Goal: Transaction & Acquisition: Purchase product/service

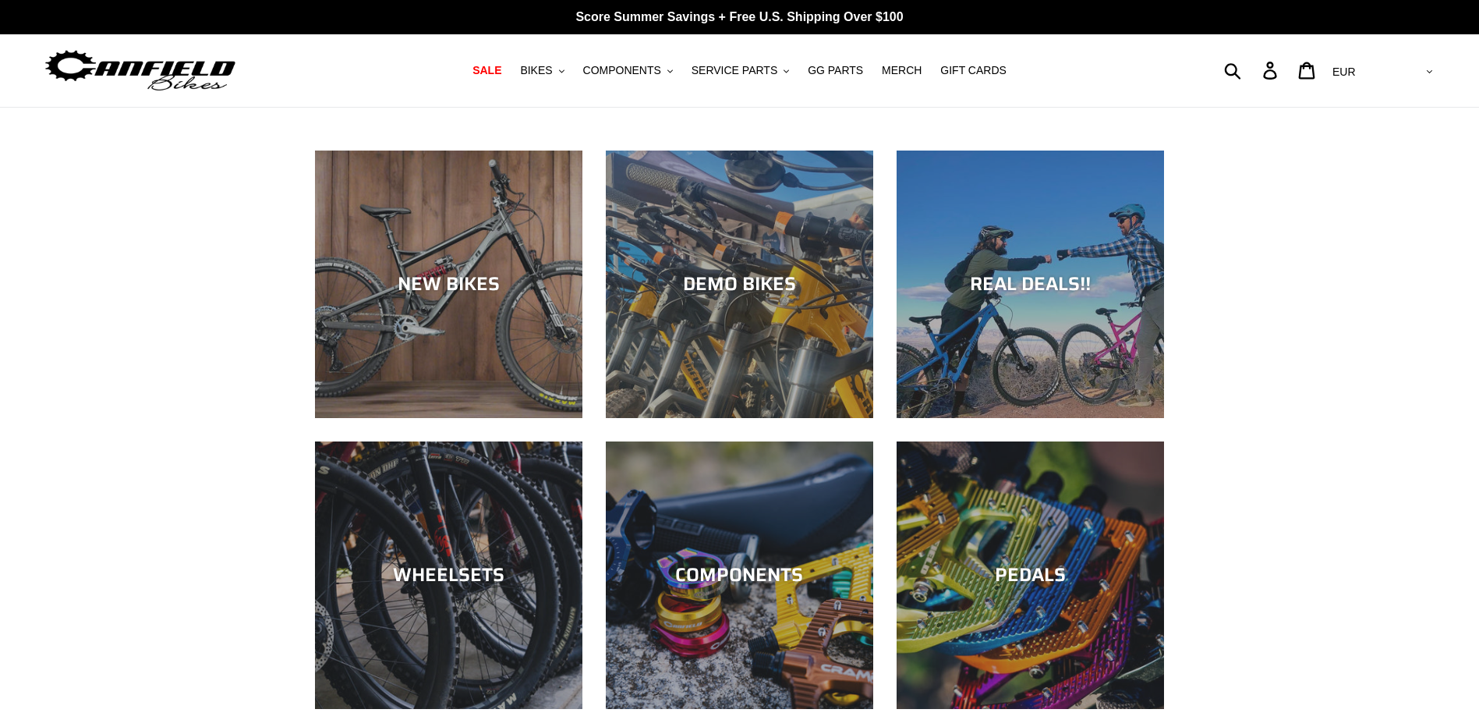
click at [459, 285] on div "NEW BIKES" at bounding box center [448, 284] width 267 height 23
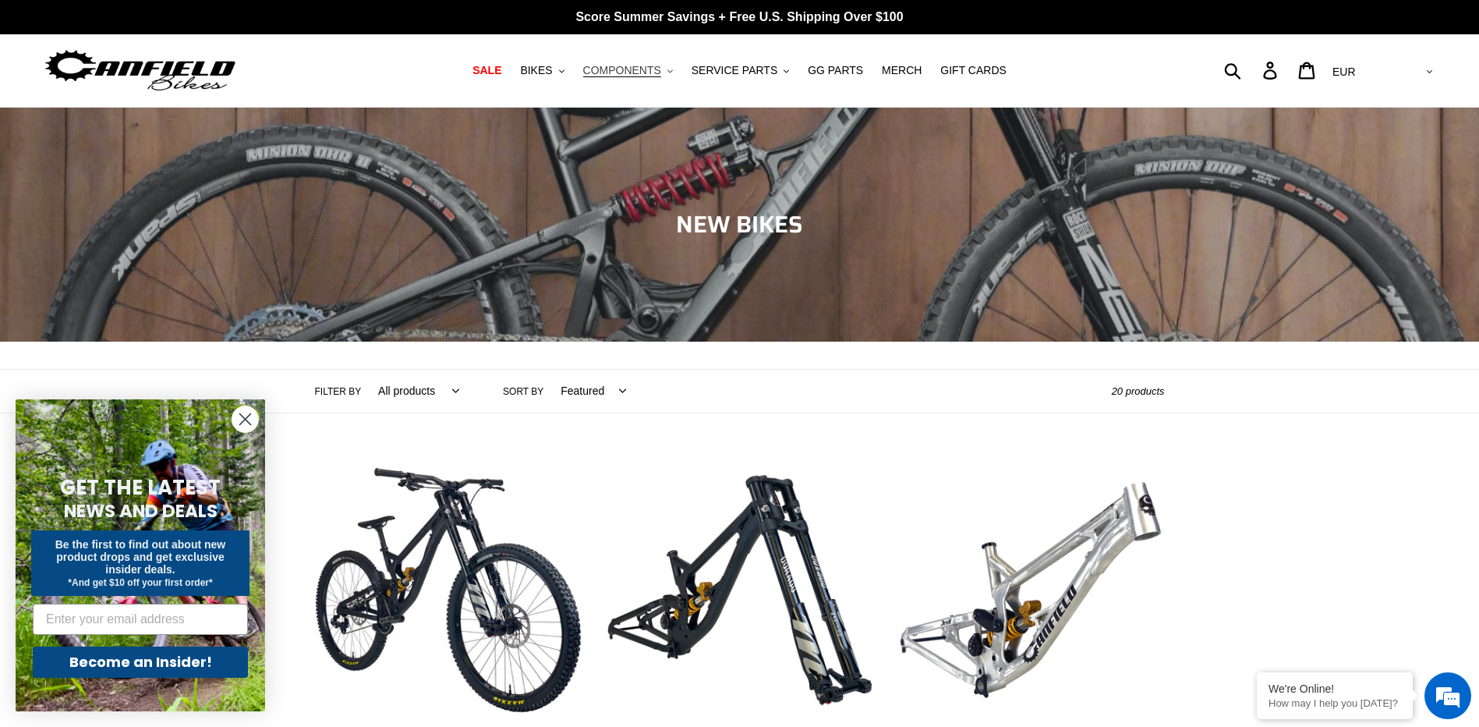
click at [606, 73] on span "COMPONENTS" at bounding box center [622, 70] width 78 height 13
click at [552, 73] on span "BIKES" at bounding box center [536, 70] width 32 height 13
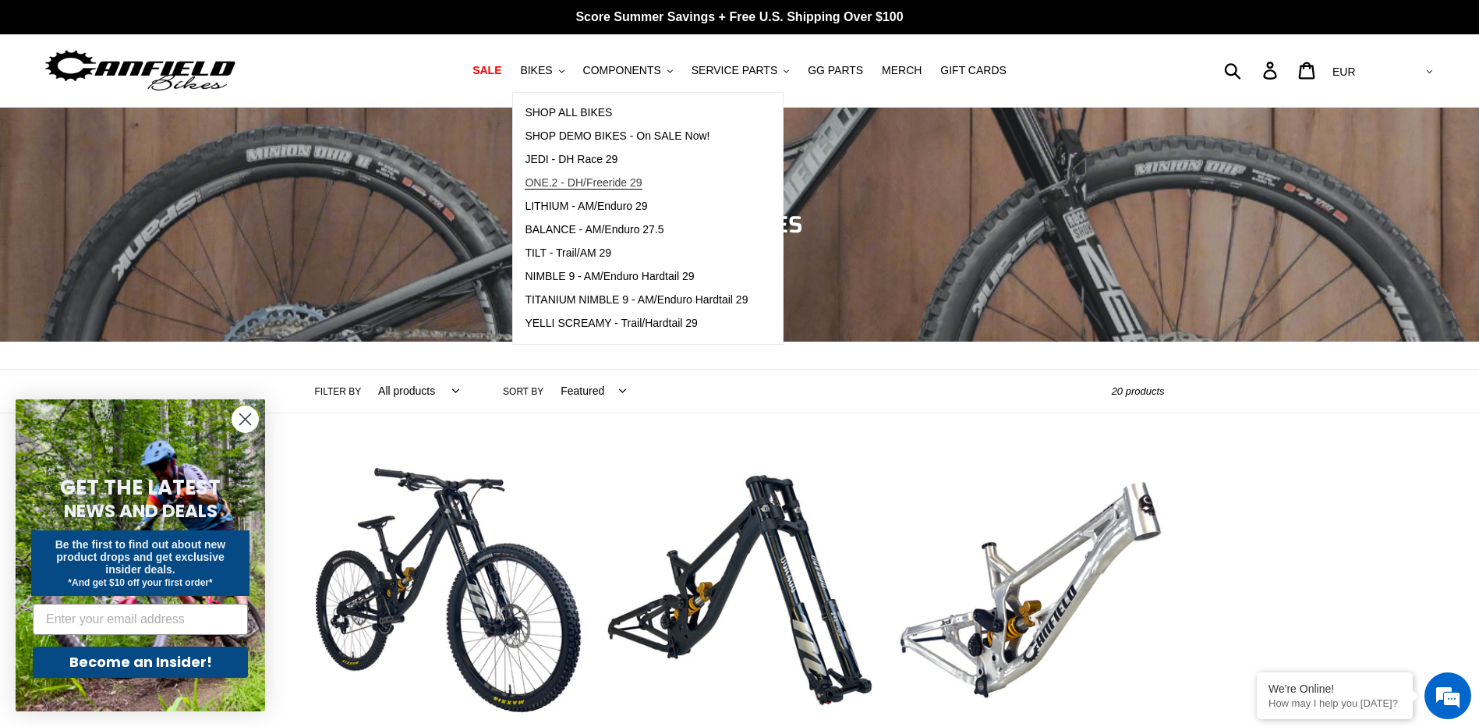
click at [594, 186] on span "ONE.2 - DH/Freeride 29" at bounding box center [583, 182] width 117 height 13
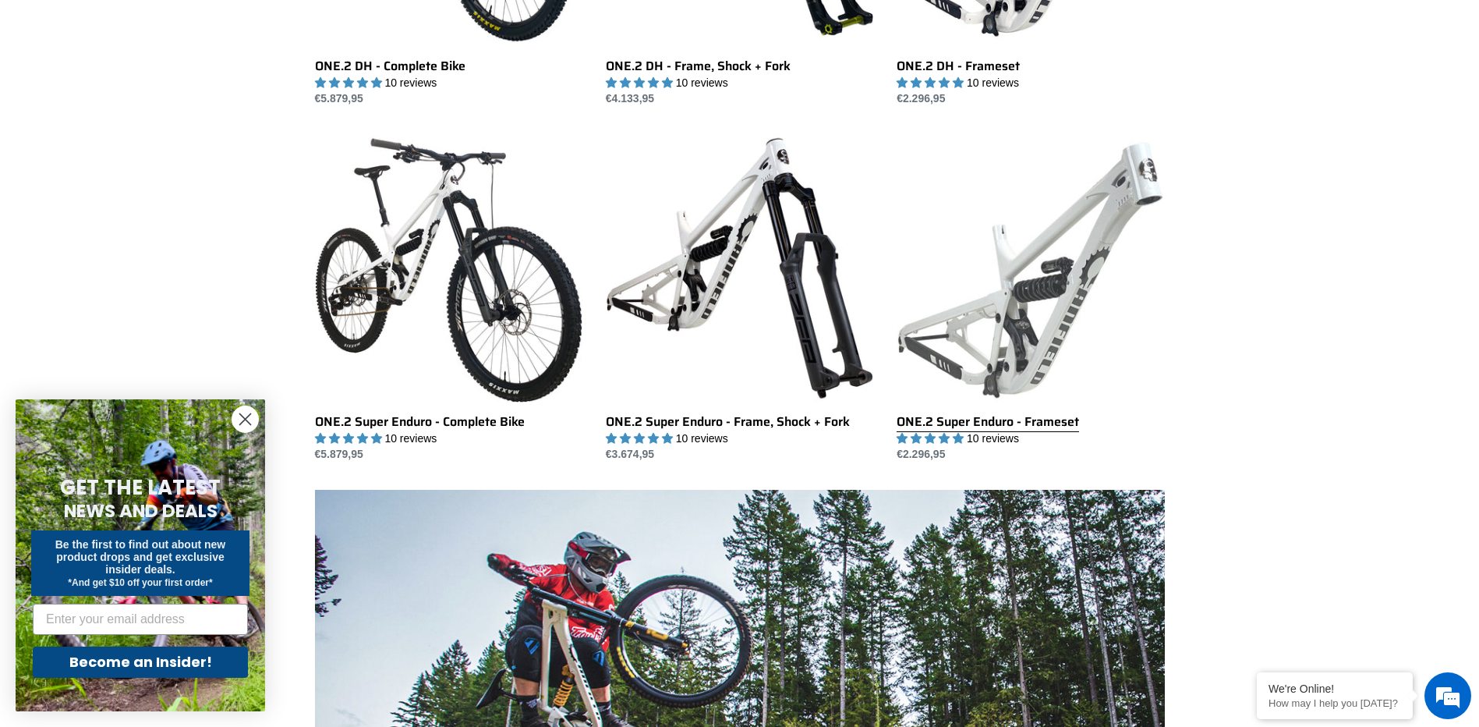
click at [1059, 418] on link "ONE.2 Super Enduro - Frameset" at bounding box center [1030, 298] width 267 height 328
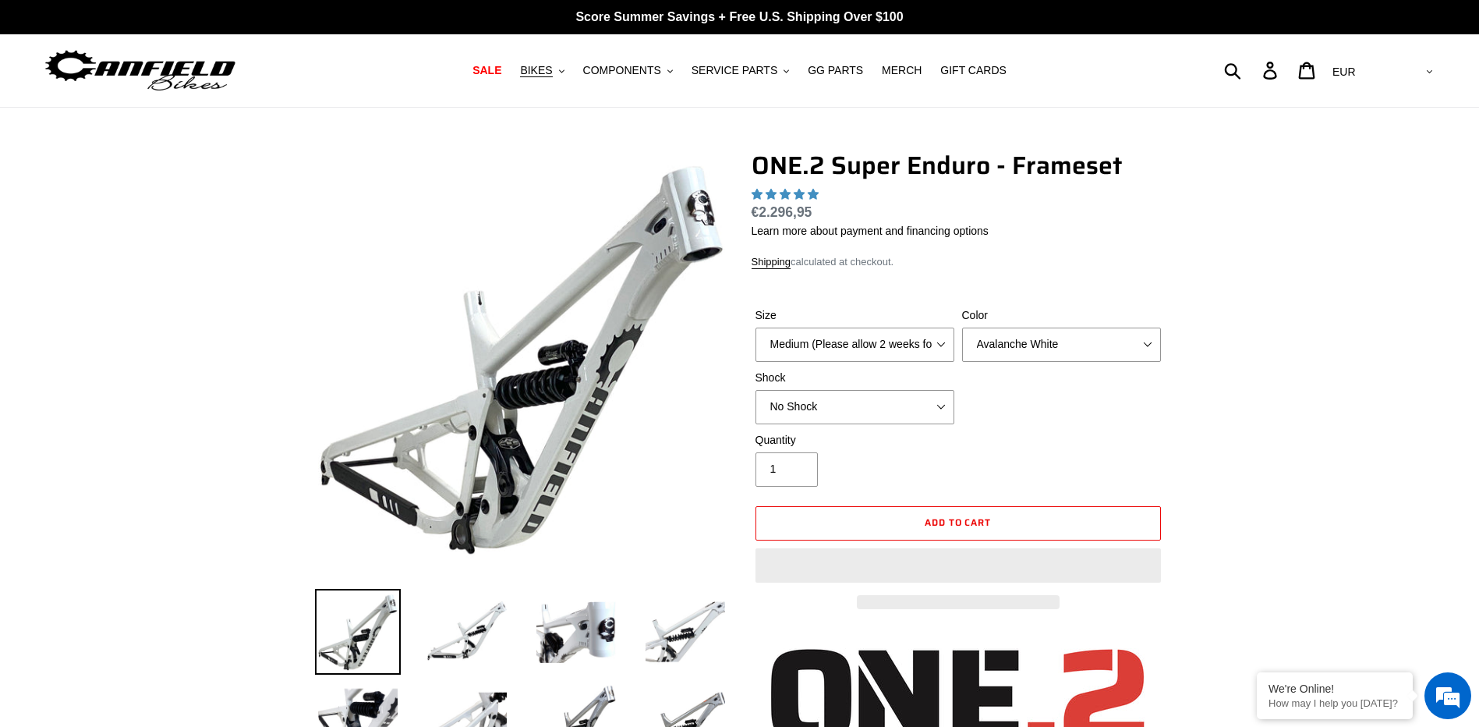
select select "highest-rating"
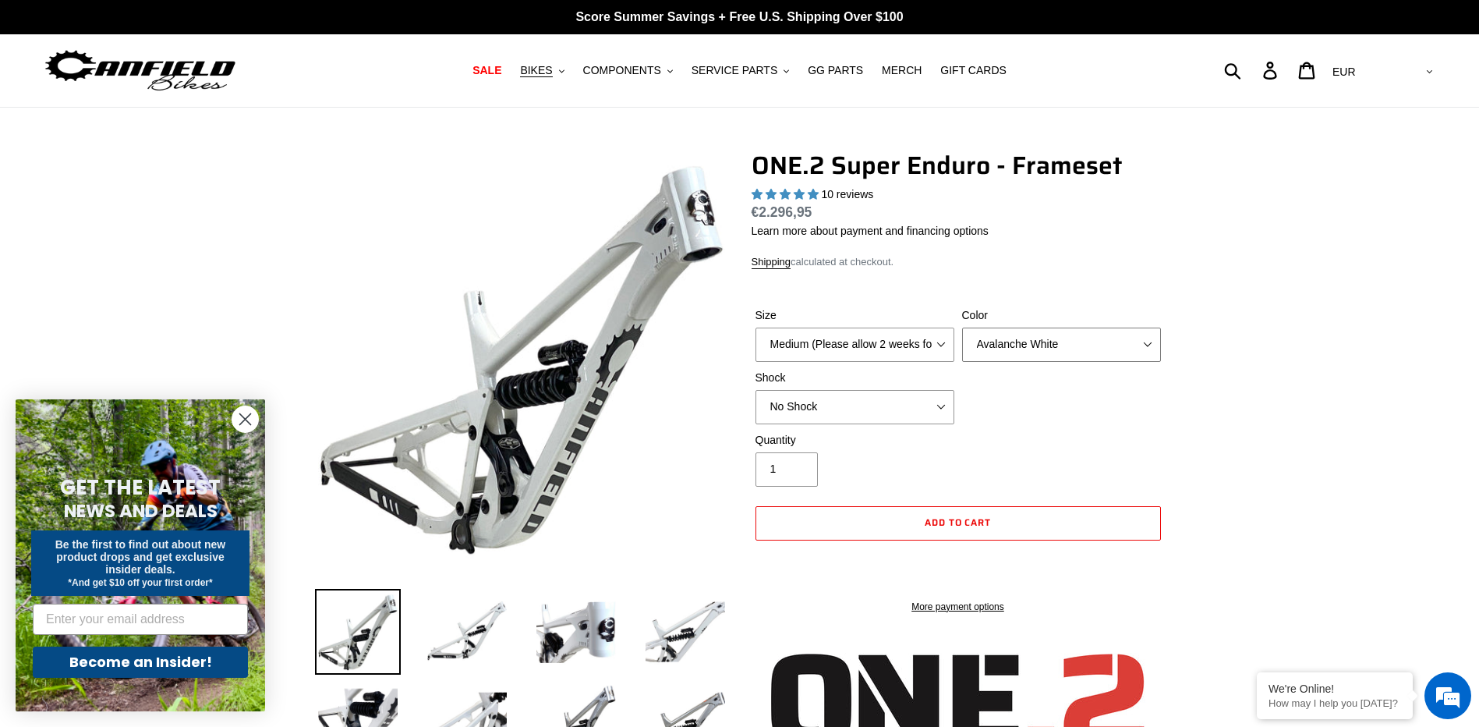
click at [1030, 351] on select "Avalanche White Bentonite Grey" at bounding box center [1061, 345] width 199 height 34
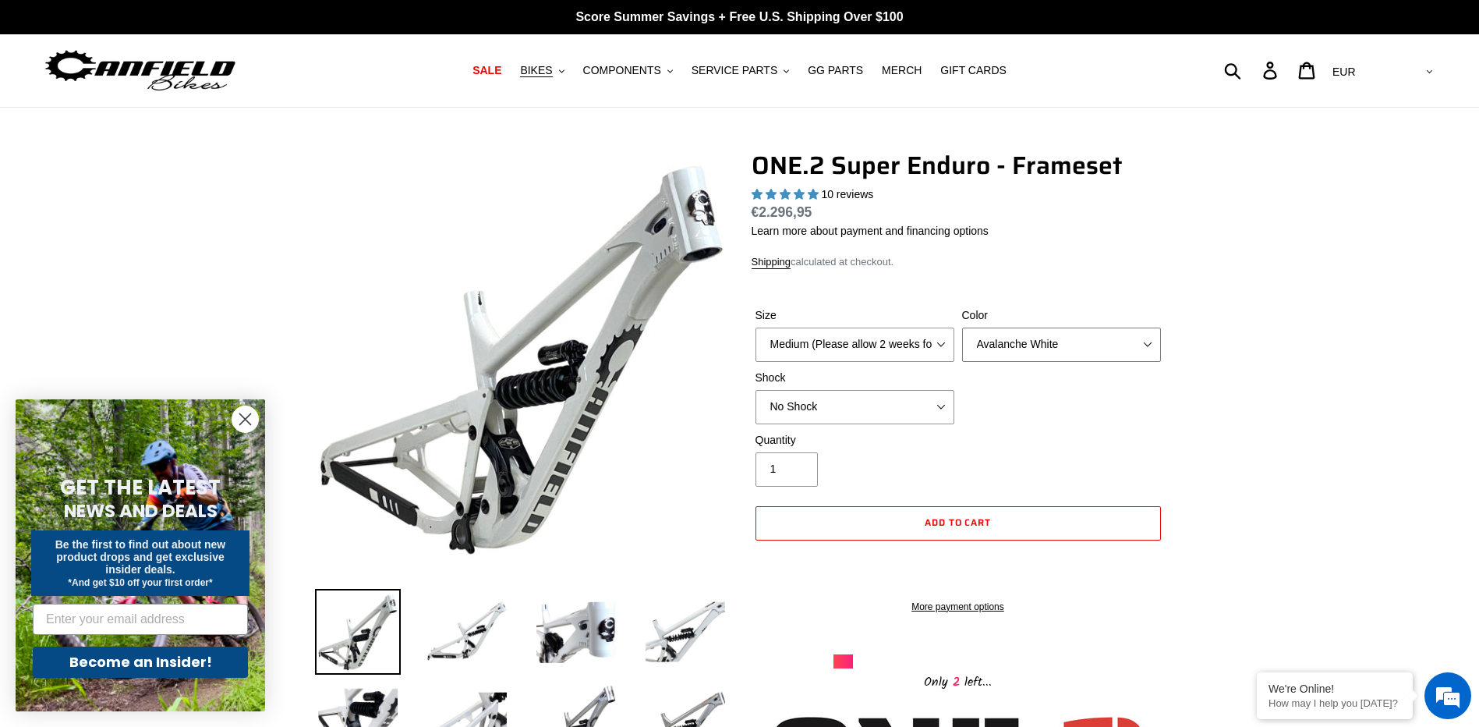
select select "Bentonite Grey"
click at [962, 328] on select "Avalanche White Bentonite Grey" at bounding box center [1061, 345] width 199 height 34
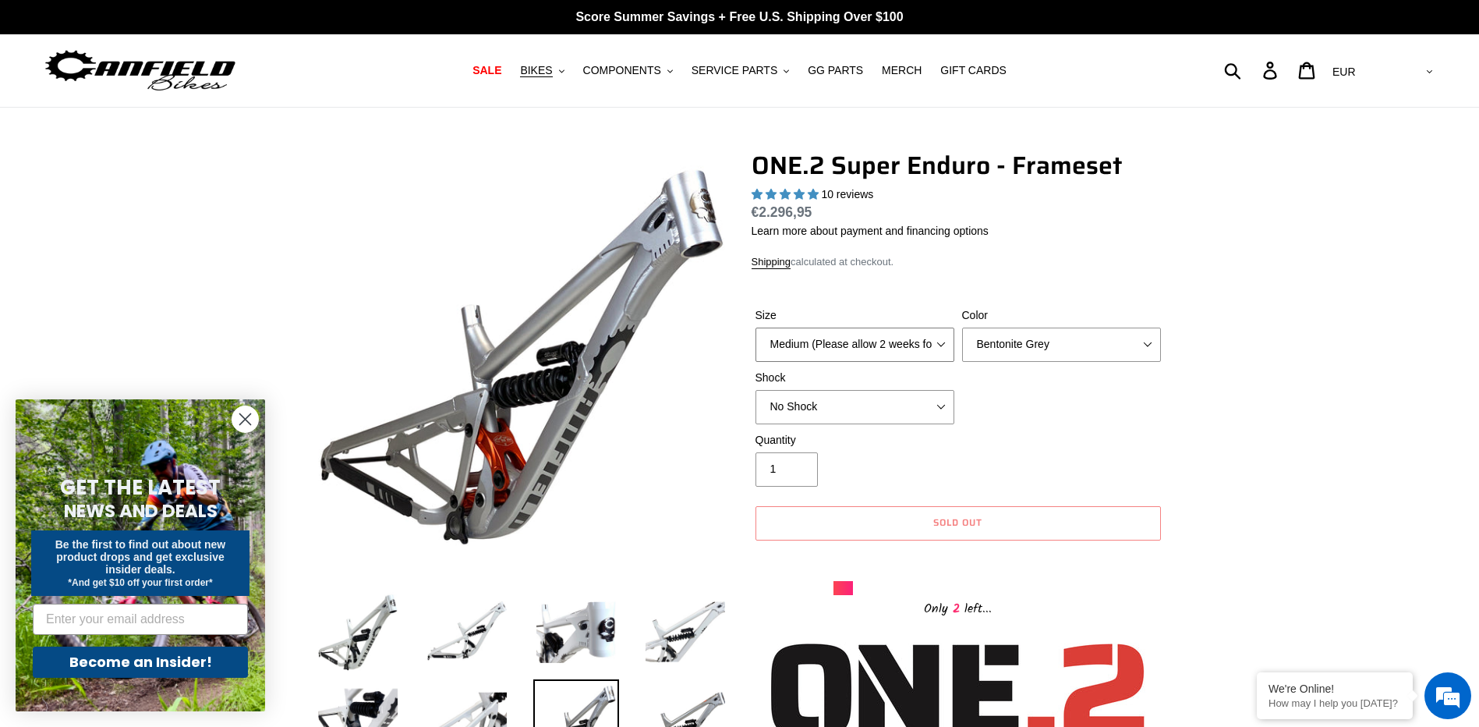
click at [941, 350] on select "Medium (Please allow 2 weeks for delivery) Large (Sold Out)" at bounding box center [855, 345] width 199 height 34
click at [552, 68] on span "BIKES" at bounding box center [536, 70] width 32 height 13
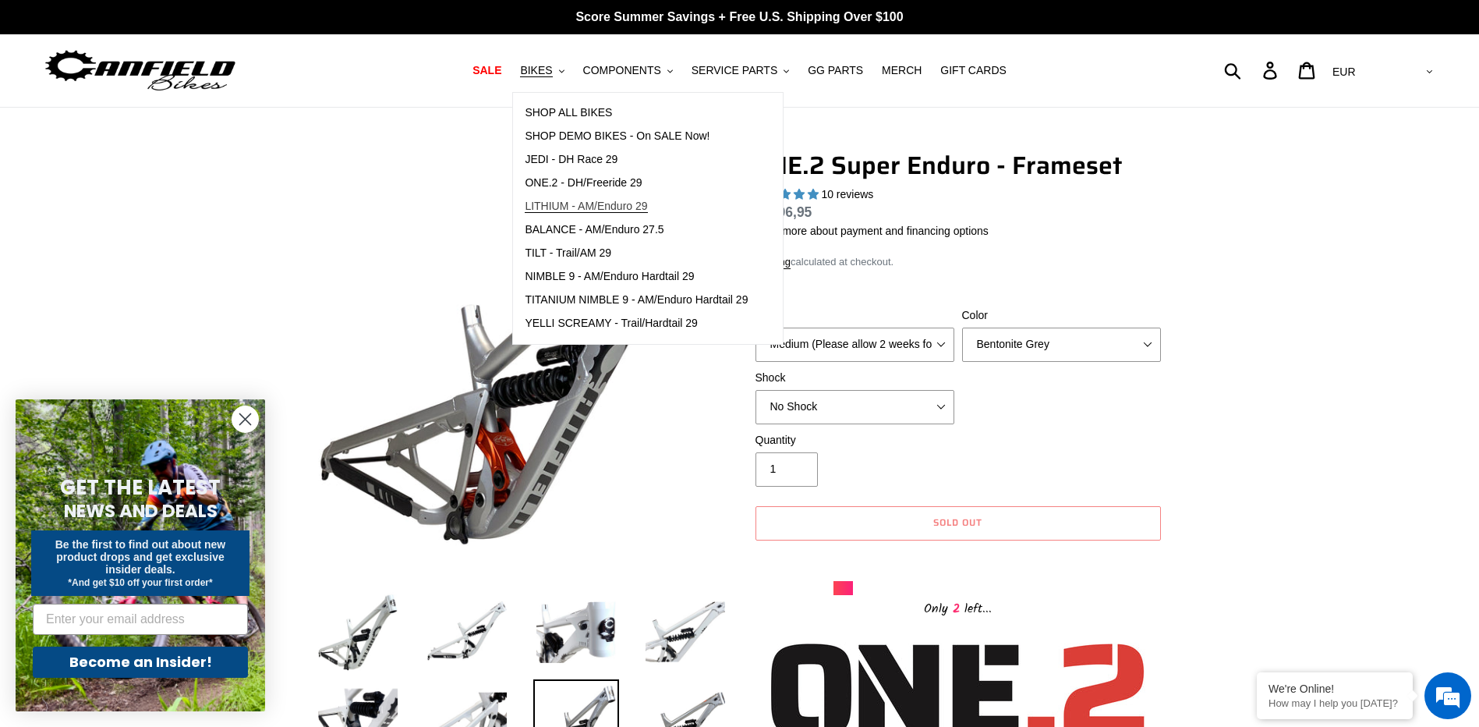
click at [582, 200] on span "LITHIUM - AM/Enduro 29" at bounding box center [586, 206] width 122 height 13
